Goal: Task Accomplishment & Management: Use online tool/utility

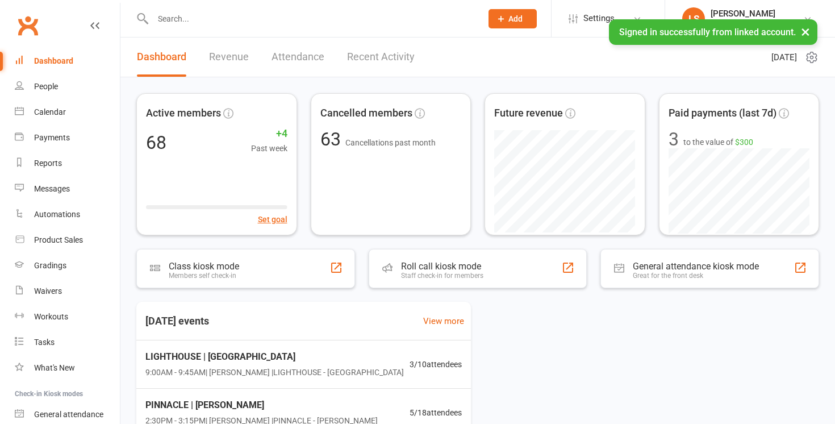
click at [253, 19] on input "text" at bounding box center [311, 19] width 324 height 16
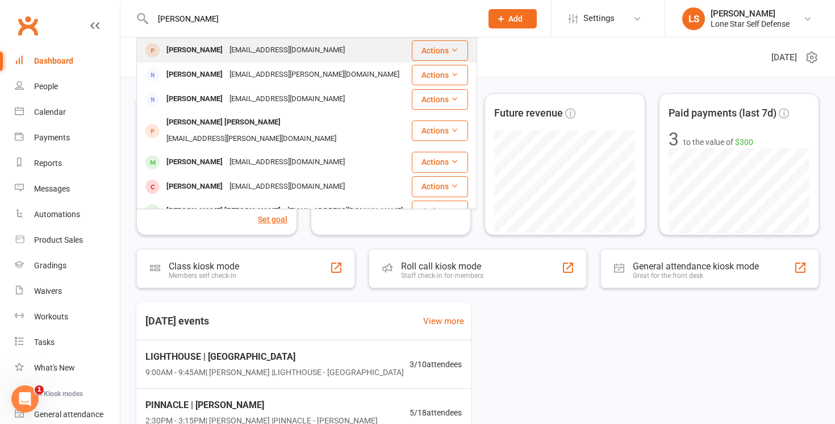
type input "[PERSON_NAME]"
click at [231, 48] on div "[EMAIL_ADDRESS][DOMAIN_NAME]" at bounding box center [287, 50] width 122 height 16
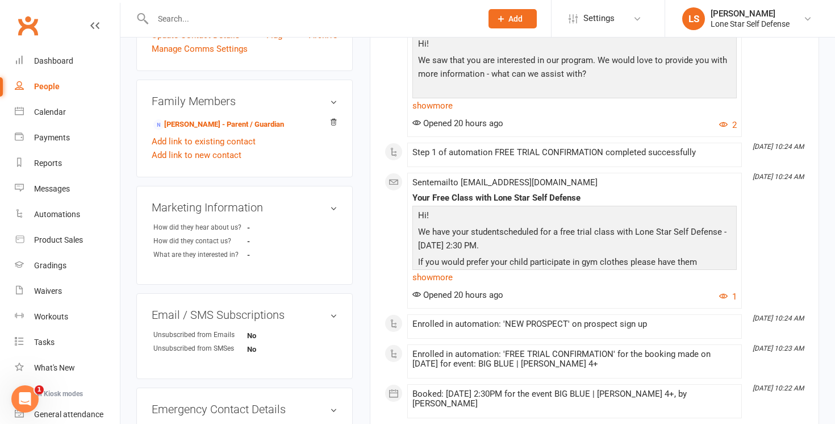
scroll to position [265, 0]
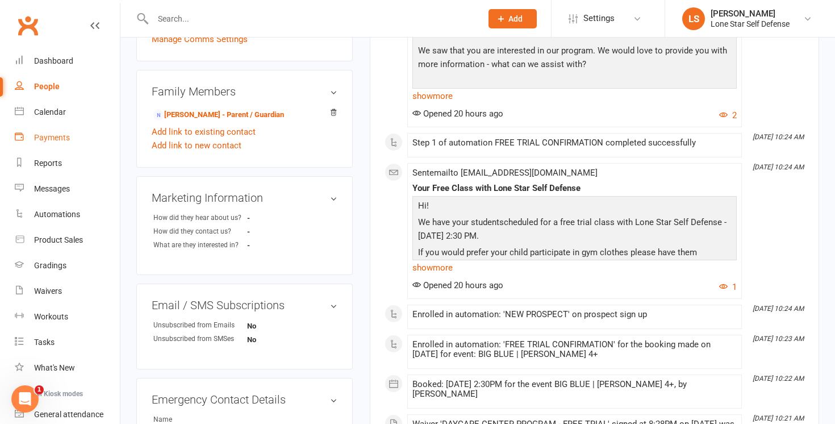
click at [52, 135] on div "Payments" at bounding box center [52, 137] width 36 height 9
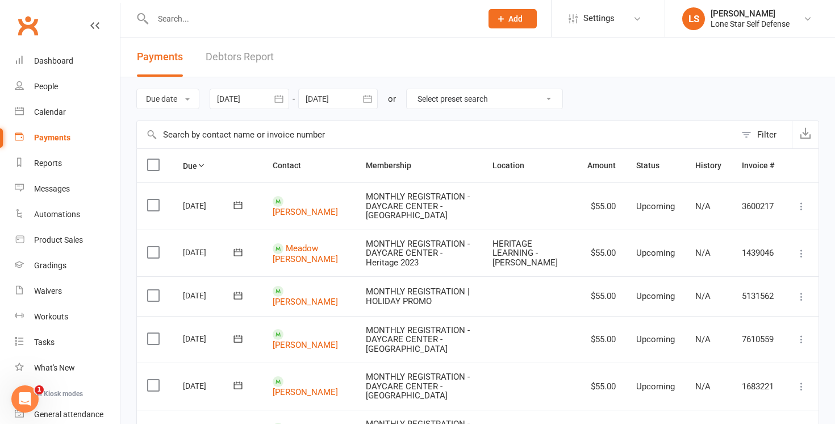
click at [279, 100] on icon "button" at bounding box center [278, 98] width 11 height 11
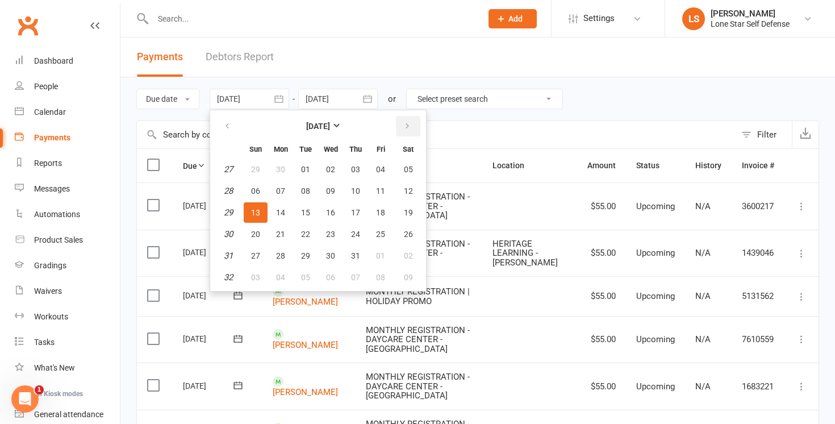
click at [405, 129] on icon "button" at bounding box center [407, 126] width 8 height 9
click at [285, 164] on button "01" at bounding box center [281, 169] width 24 height 20
type input "[DATE]"
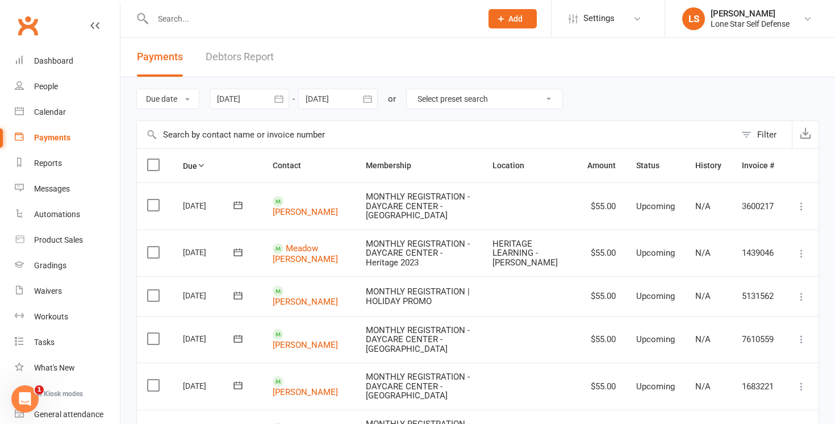
click at [371, 98] on icon "button" at bounding box center [367, 98] width 9 height 7
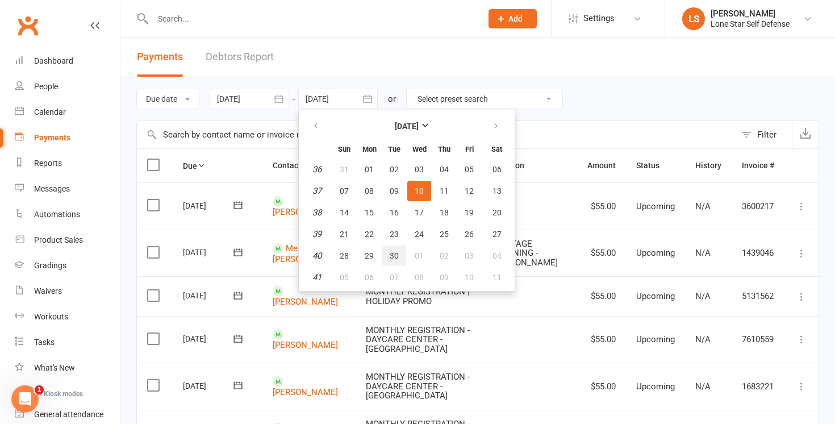
click at [394, 252] on span "30" at bounding box center [394, 255] width 9 height 9
type input "[DATE]"
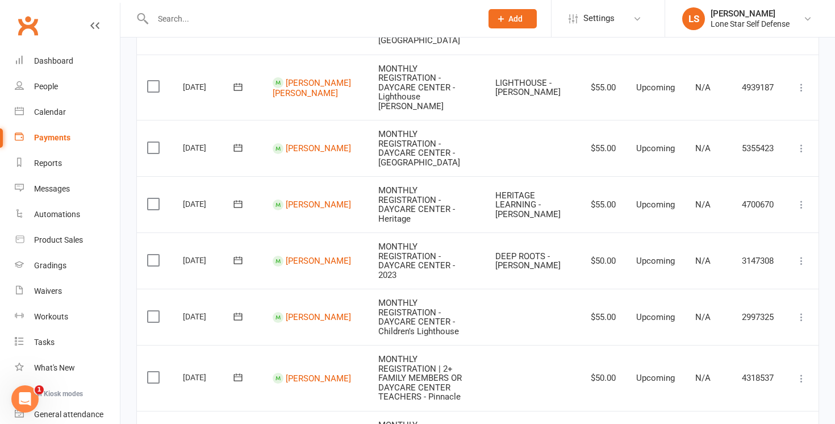
scroll to position [1072, 0]
